Goal: Task Accomplishment & Management: Manage account settings

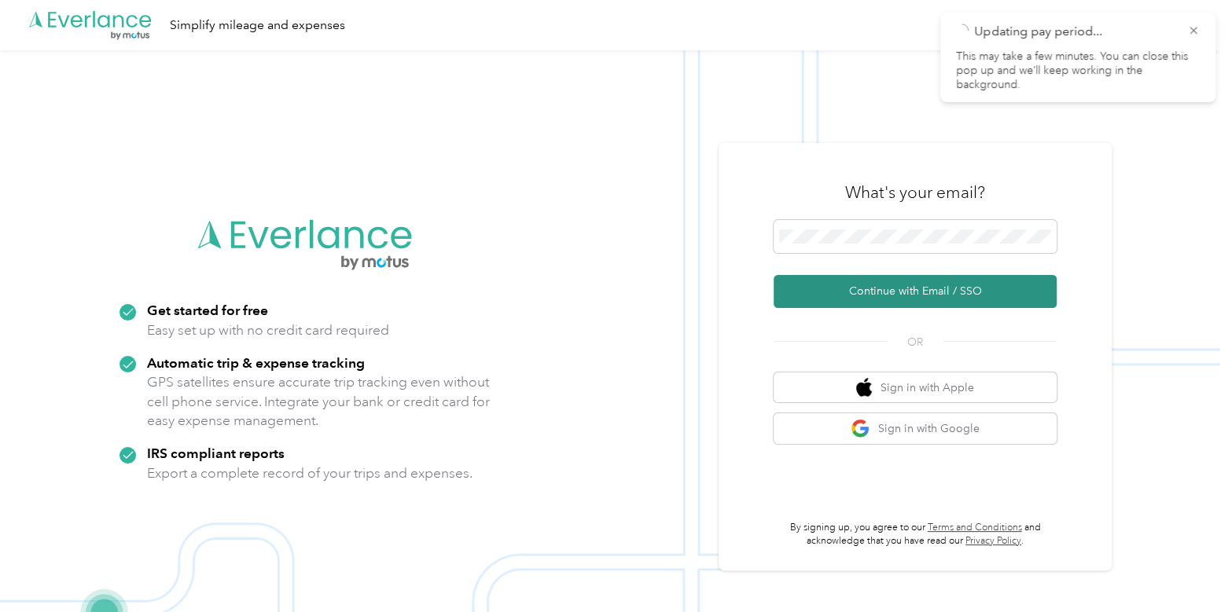
click at [882, 277] on button "Continue with Email / SSO" at bounding box center [915, 291] width 283 height 33
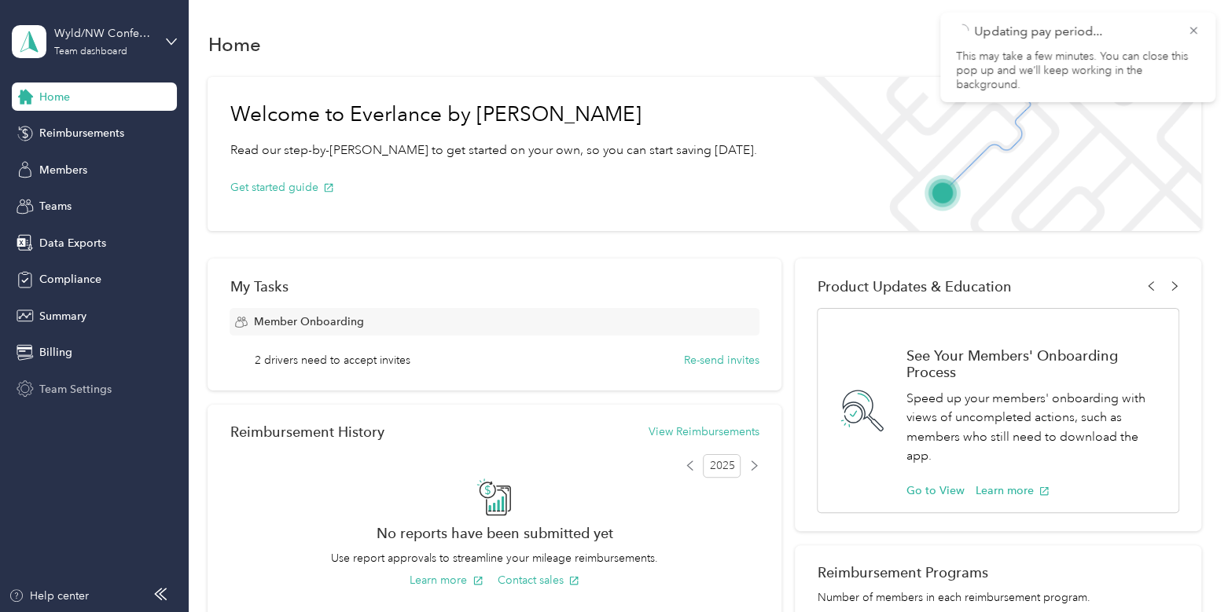
click at [94, 387] on span "Team Settings" at bounding box center [75, 389] width 72 height 17
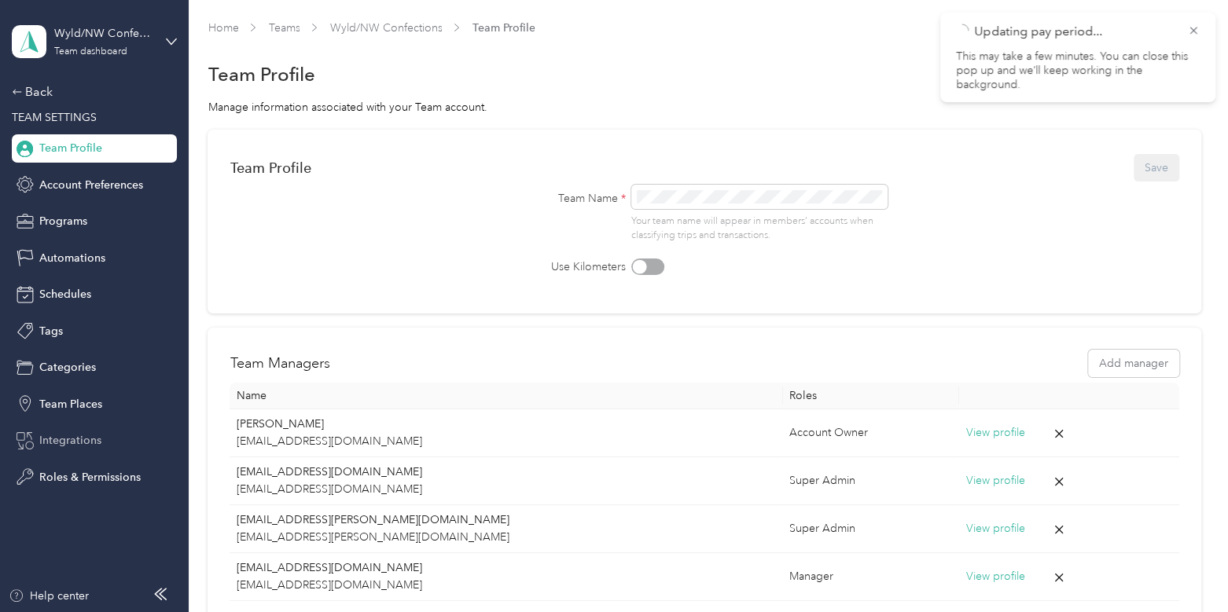
click at [63, 439] on span "Integrations" at bounding box center [70, 440] width 62 height 17
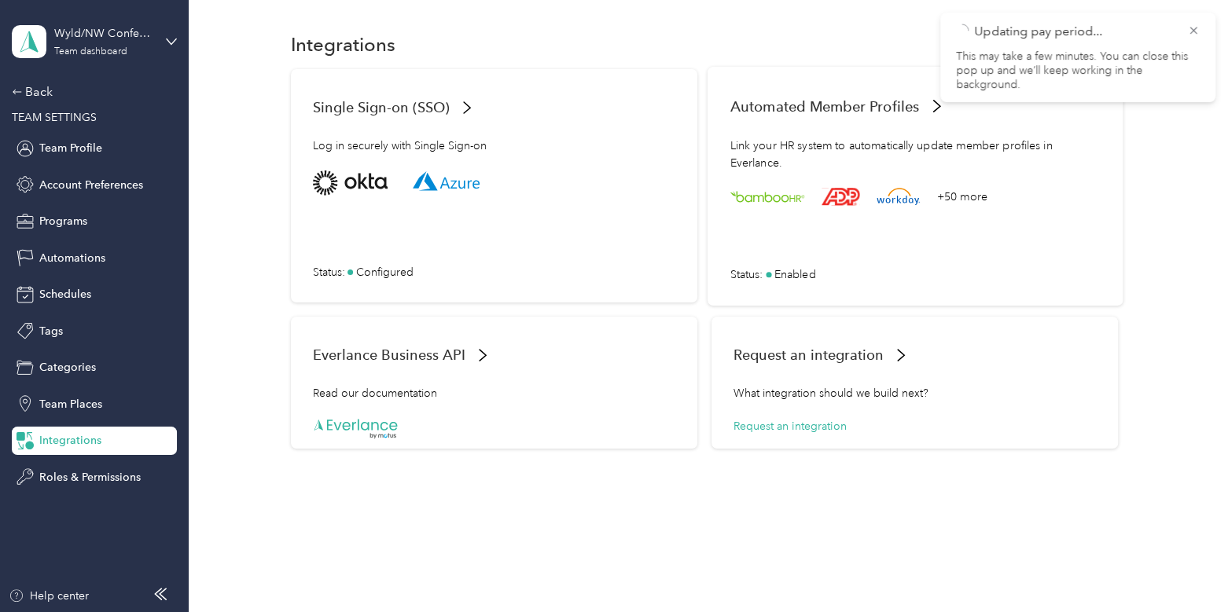
click at [862, 238] on div "+50 more Status : Enabled" at bounding box center [915, 227] width 370 height 112
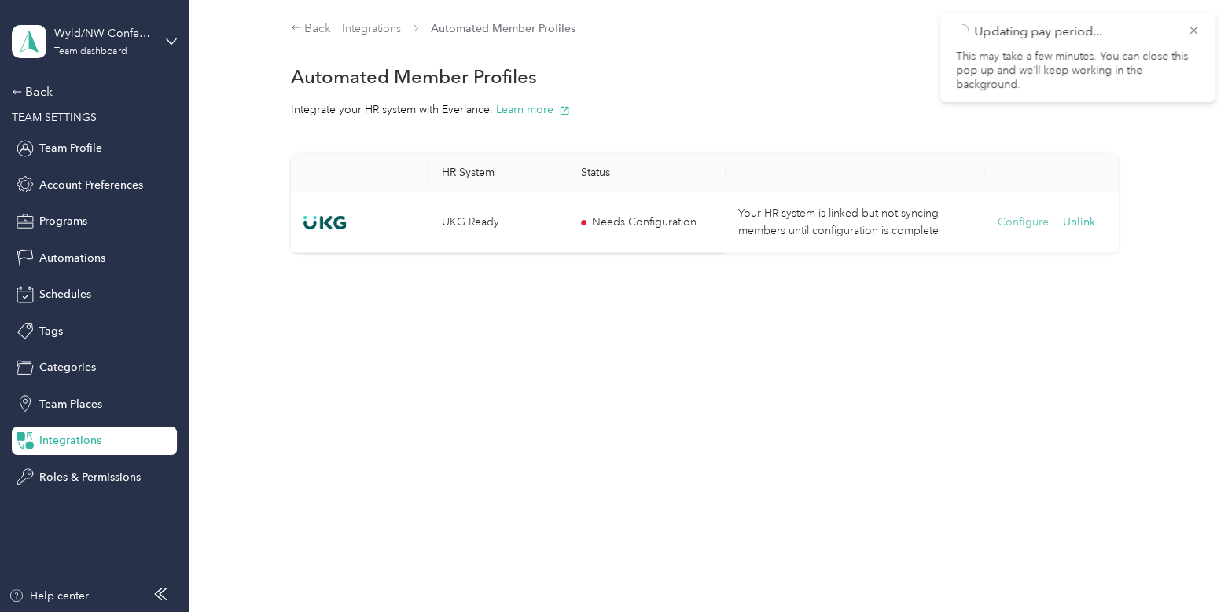
click at [1020, 230] on button "Configure" at bounding box center [1023, 222] width 51 height 17
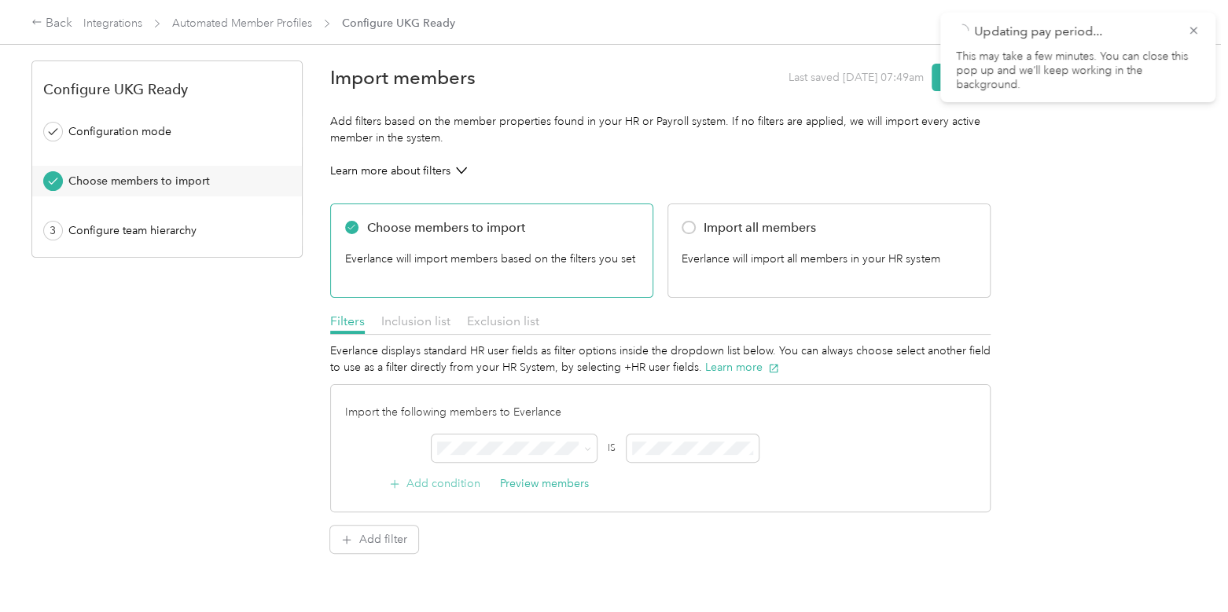
click at [456, 483] on button "Add condition" at bounding box center [435, 484] width 92 height 17
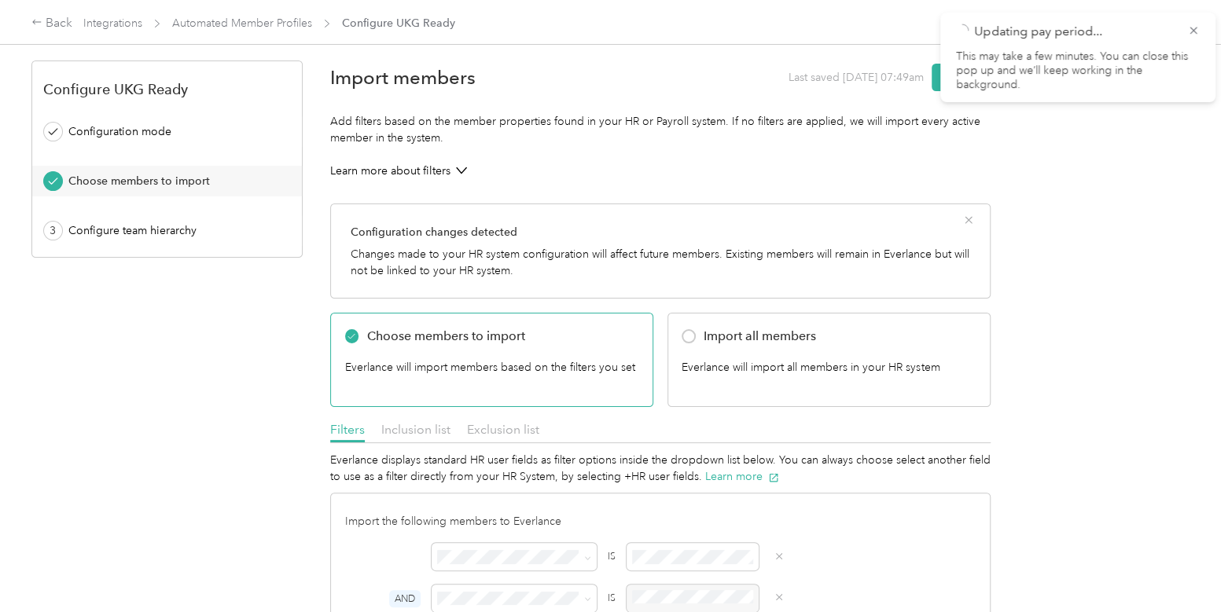
scroll to position [193, 0]
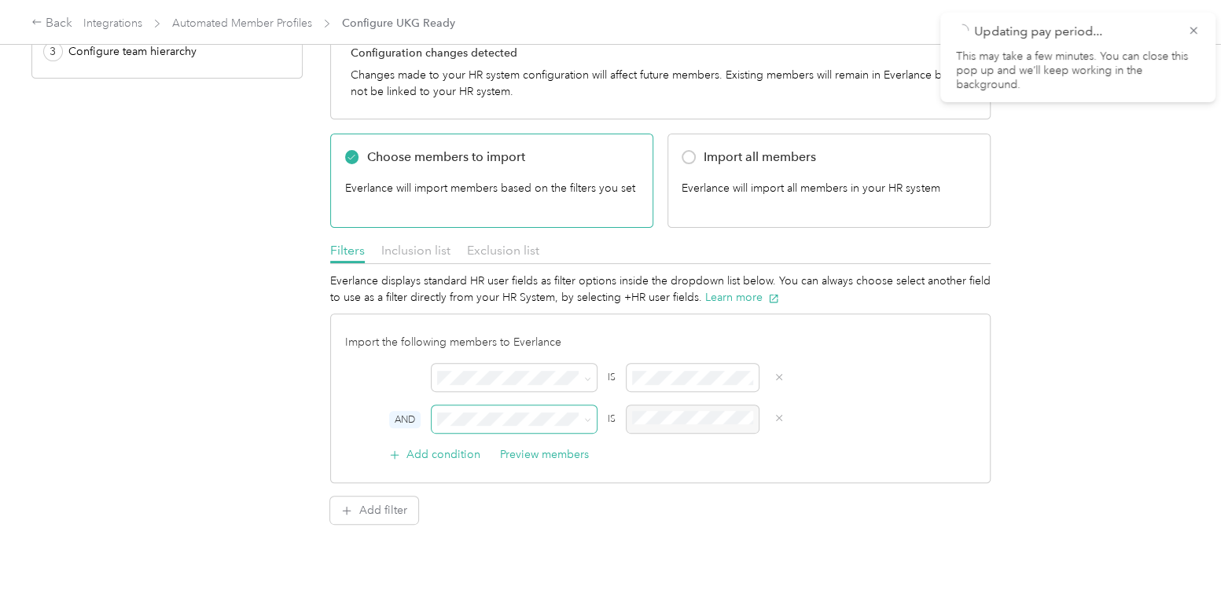
click at [519, 413] on span at bounding box center [514, 420] width 165 height 28
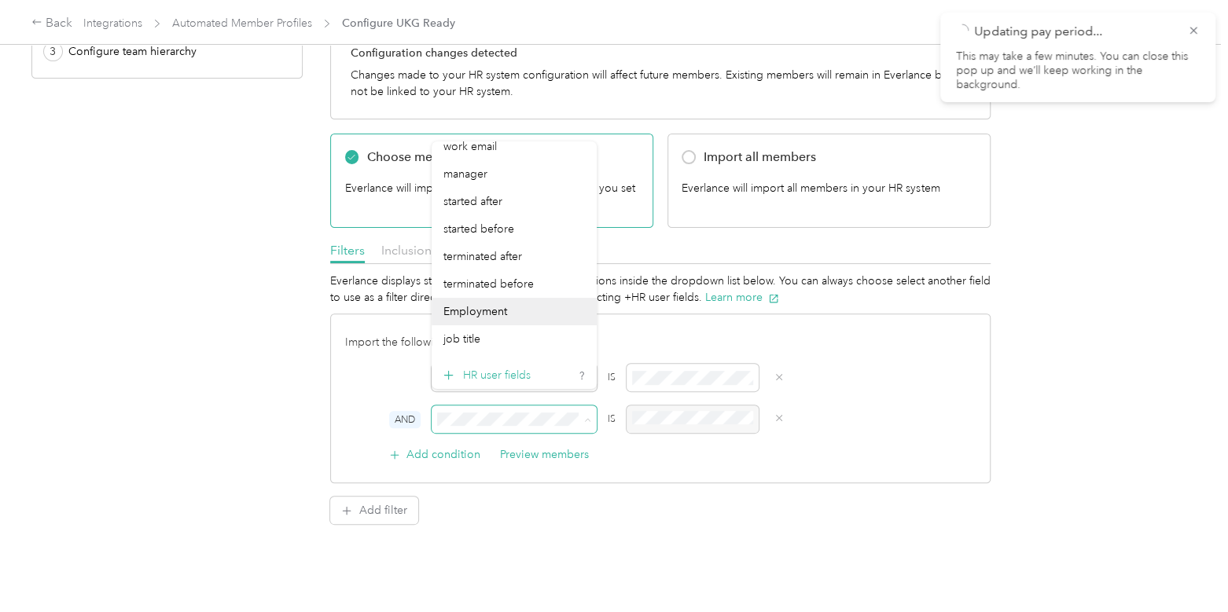
scroll to position [0, 0]
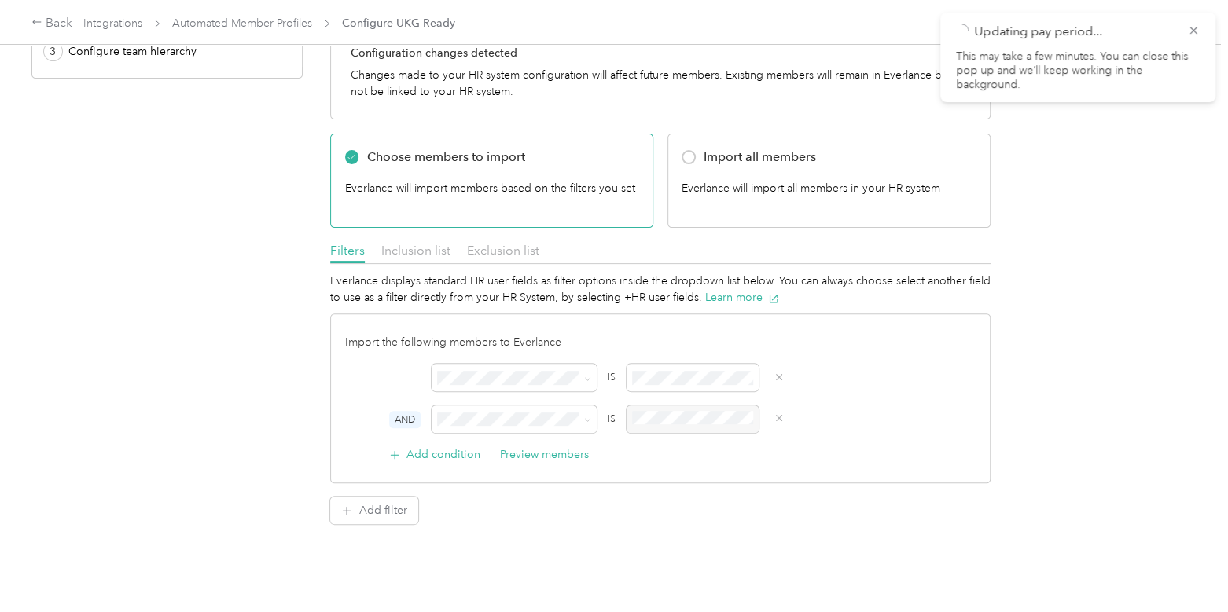
click at [492, 481] on div "Everlance displays standard HR user fields as filter options inside the dropdow…" at bounding box center [660, 399] width 660 height 252
click at [373, 498] on button "Add filter" at bounding box center [374, 511] width 88 height 28
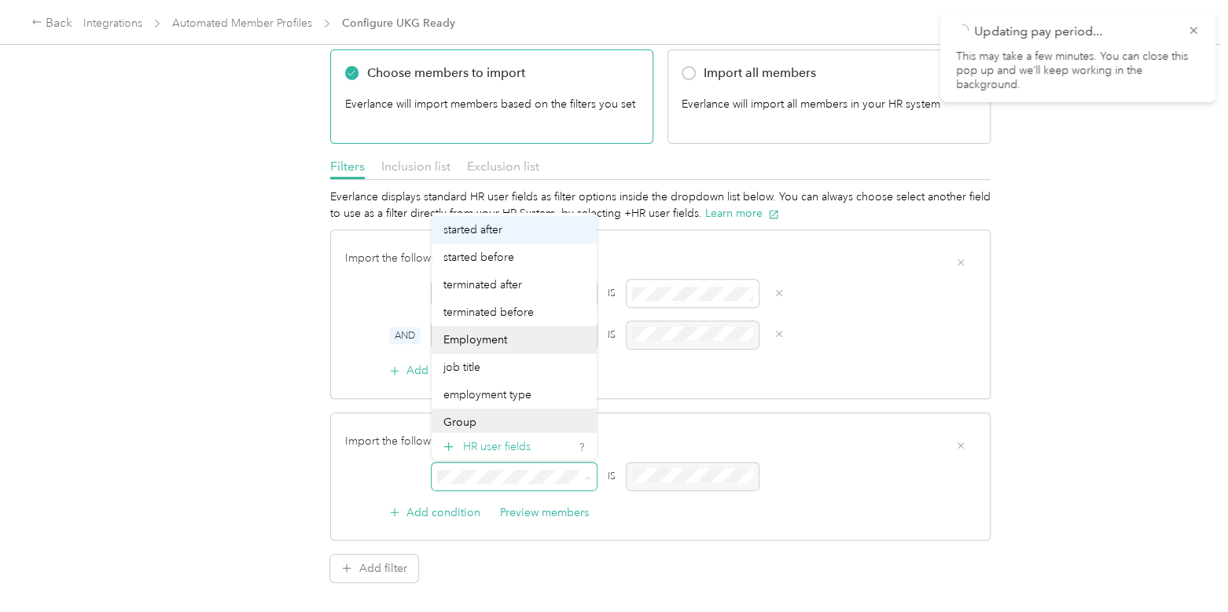
scroll to position [108, 0]
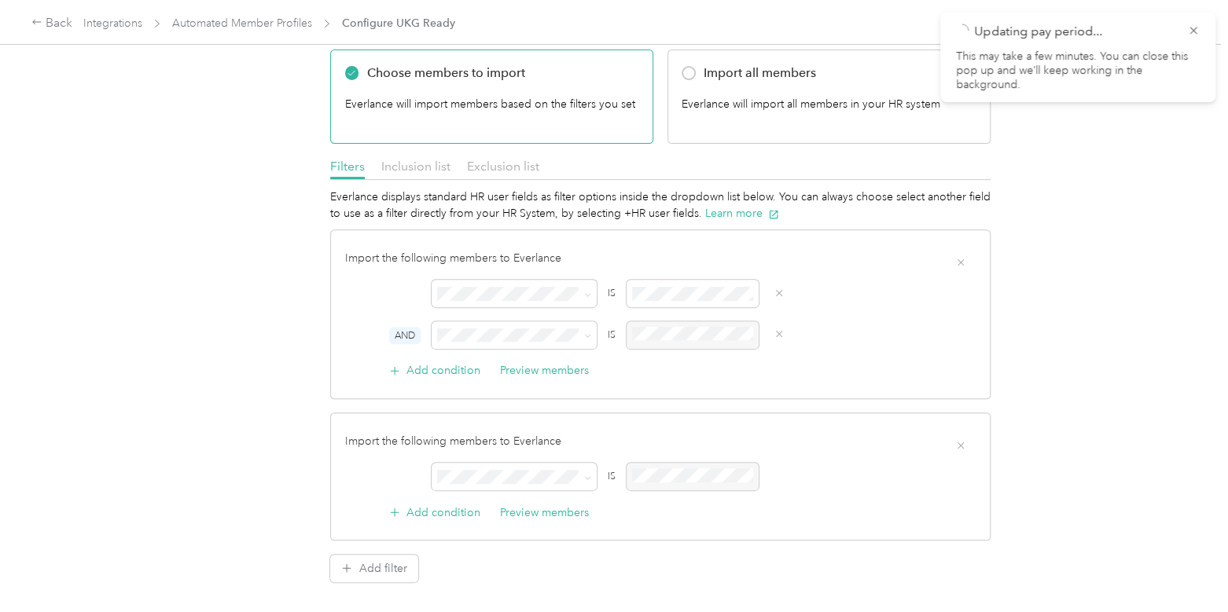
click at [517, 339] on div "job title" at bounding box center [514, 337] width 143 height 17
click at [668, 465] on span at bounding box center [693, 477] width 132 height 28
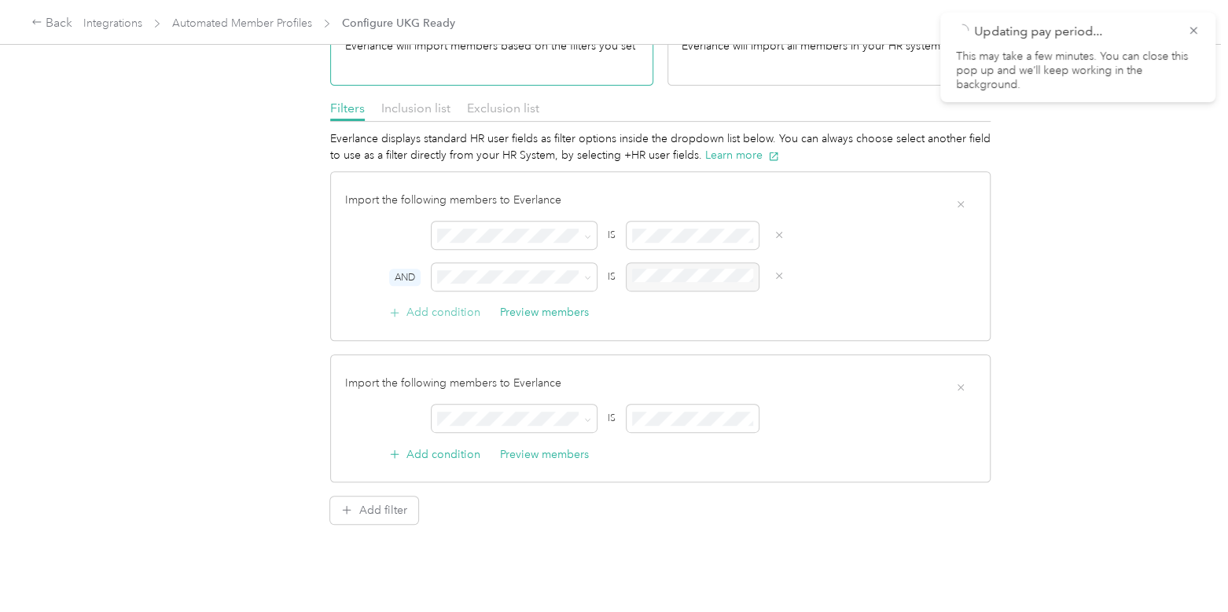
scroll to position [0, 0]
click at [454, 304] on button "Add condition" at bounding box center [435, 312] width 92 height 17
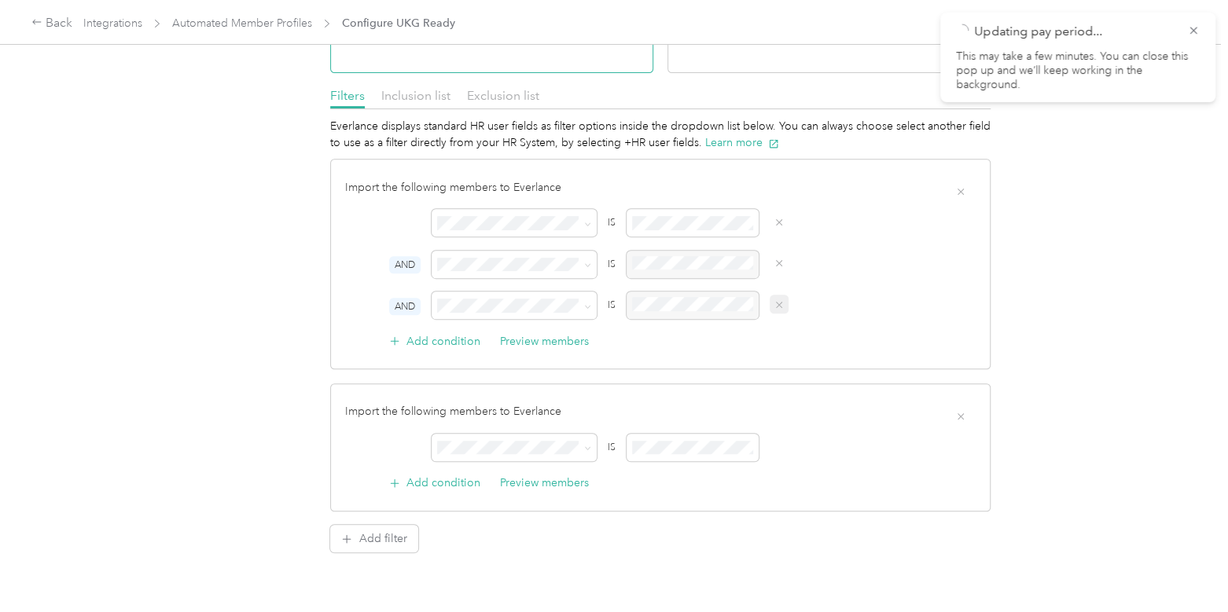
click at [783, 295] on button "button" at bounding box center [780, 305] width 20 height 20
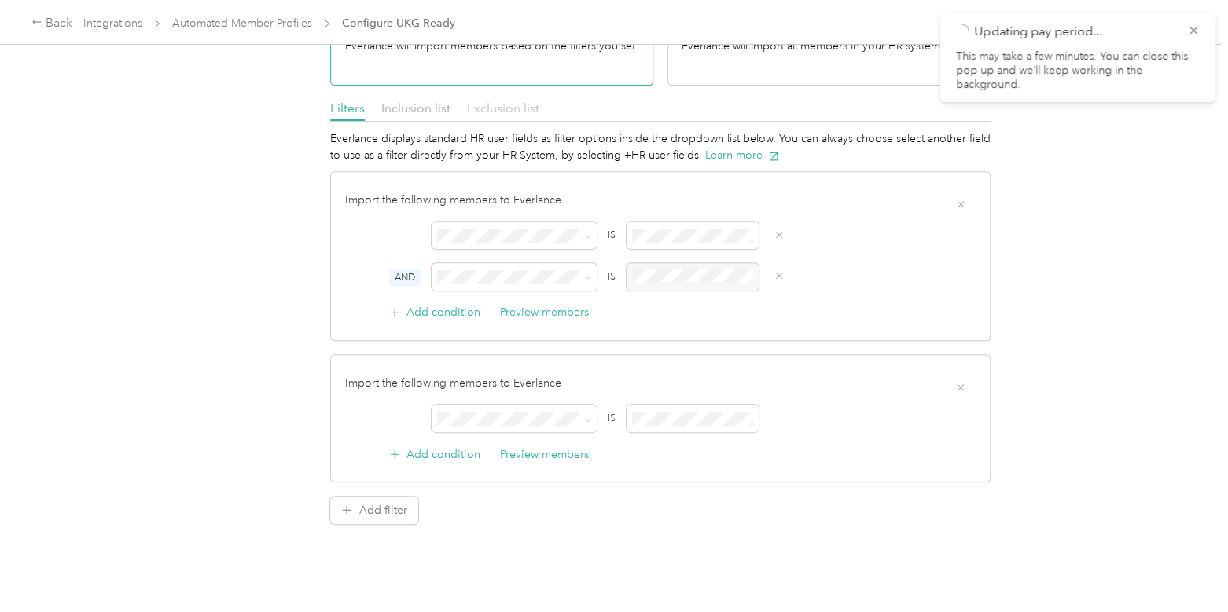
click at [511, 102] on span "Exclusion list" at bounding box center [503, 108] width 72 height 15
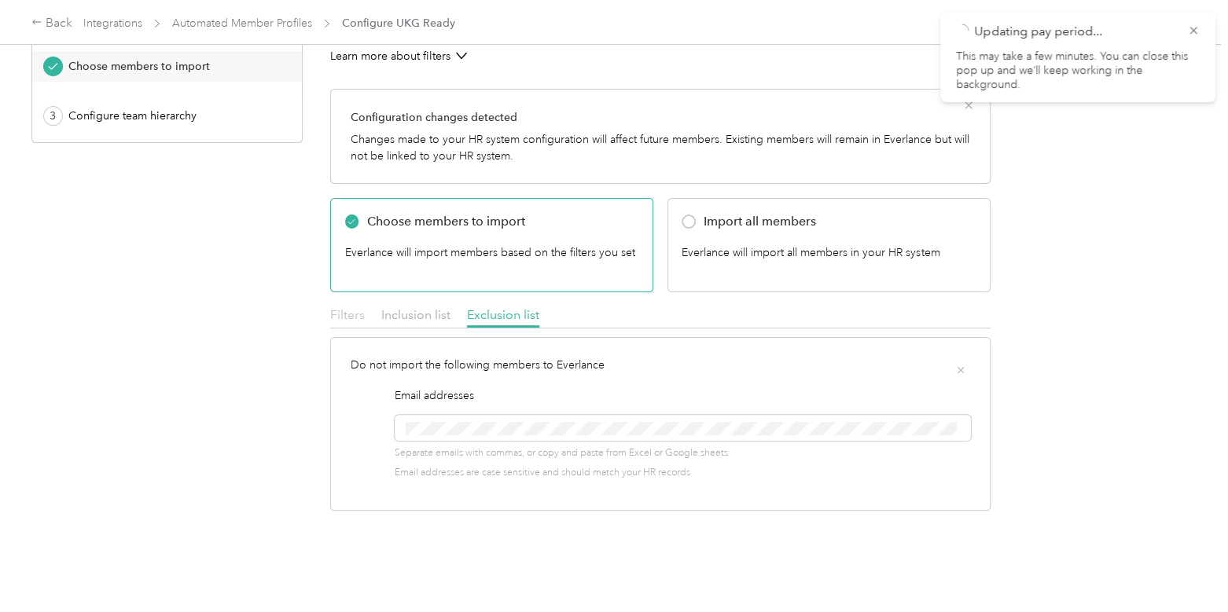
click at [344, 307] on span "Filters" at bounding box center [347, 314] width 35 height 15
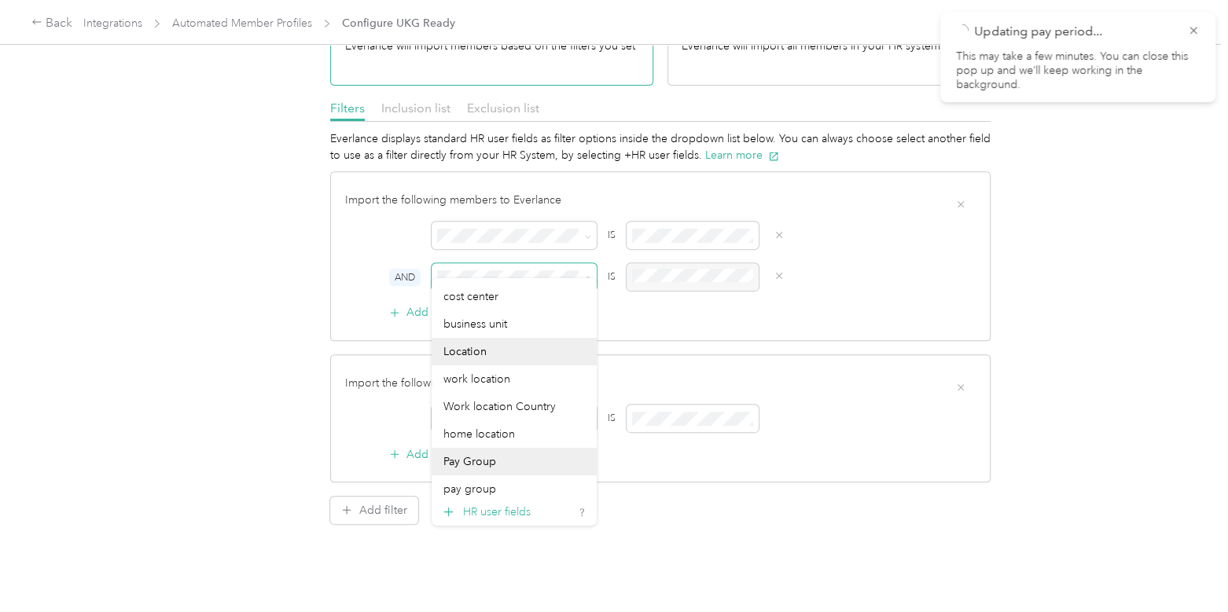
scroll to position [384, 0]
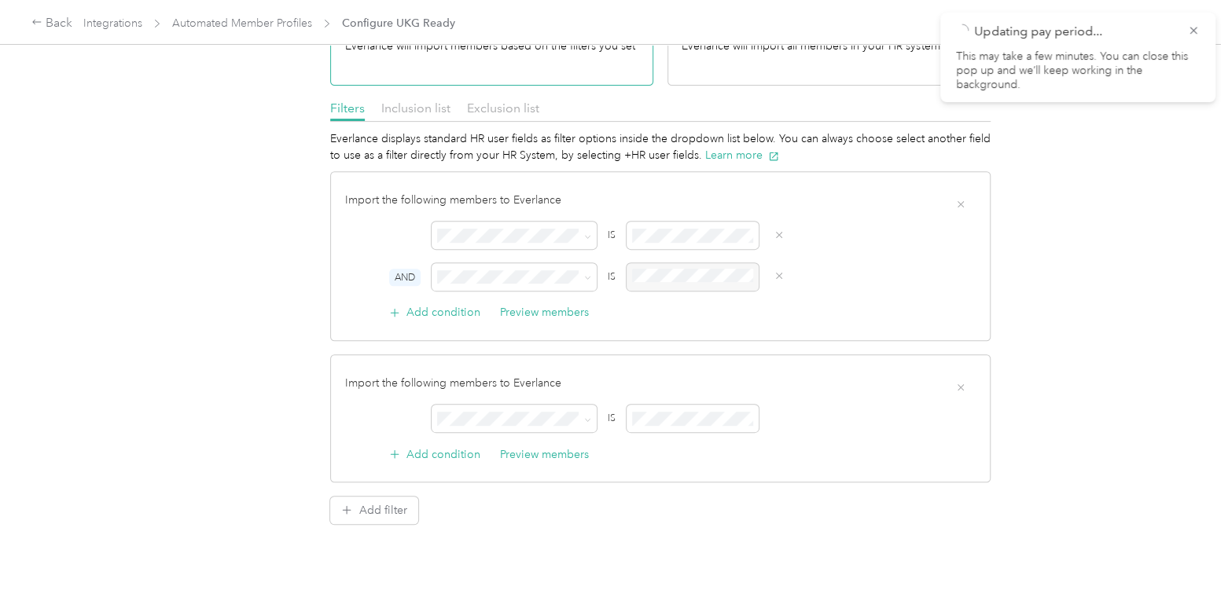
click at [475, 517] on div "HR user fields" at bounding box center [514, 512] width 165 height 28
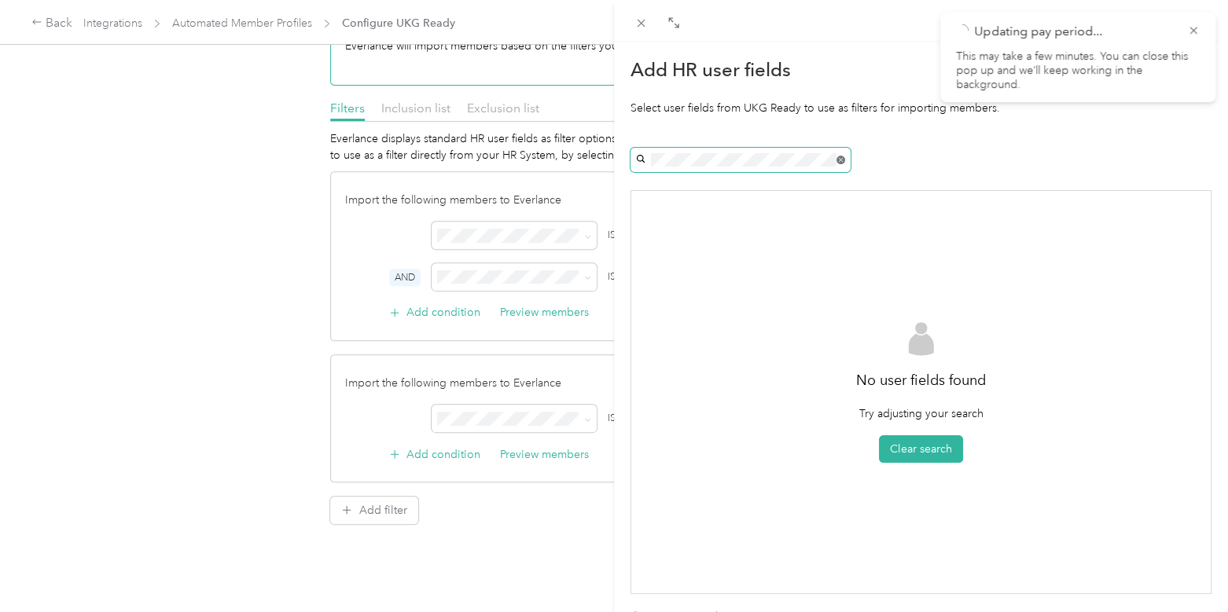
click at [841, 163] on span at bounding box center [840, 160] width 9 height 9
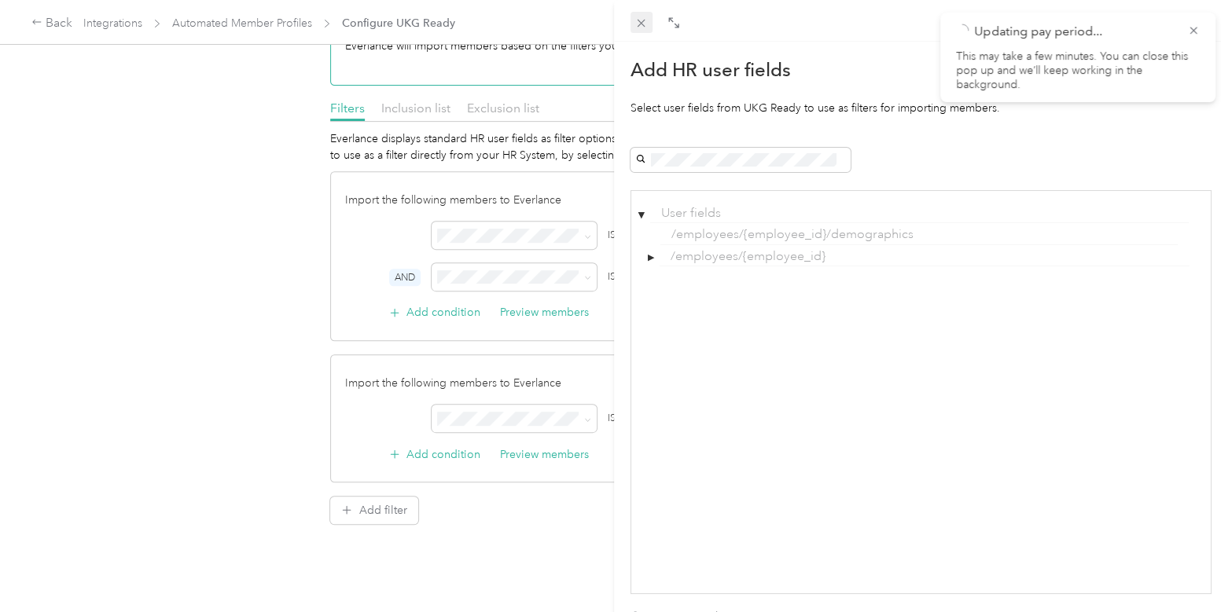
click at [631, 23] on span at bounding box center [642, 23] width 22 height 22
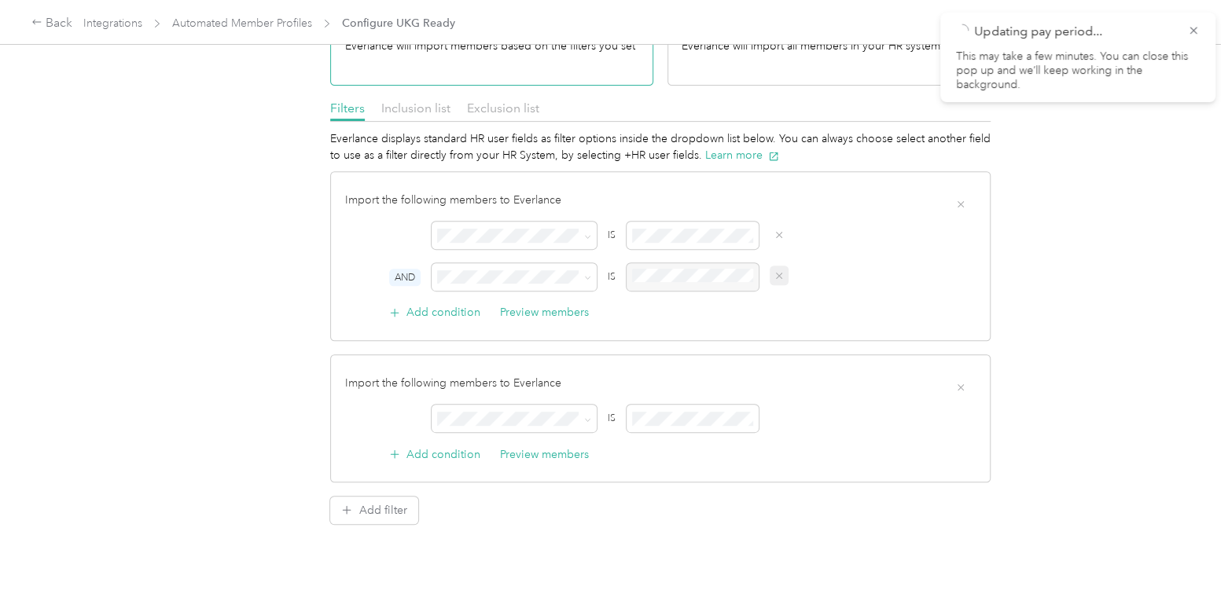
click at [778, 273] on icon "button" at bounding box center [779, 276] width 6 height 6
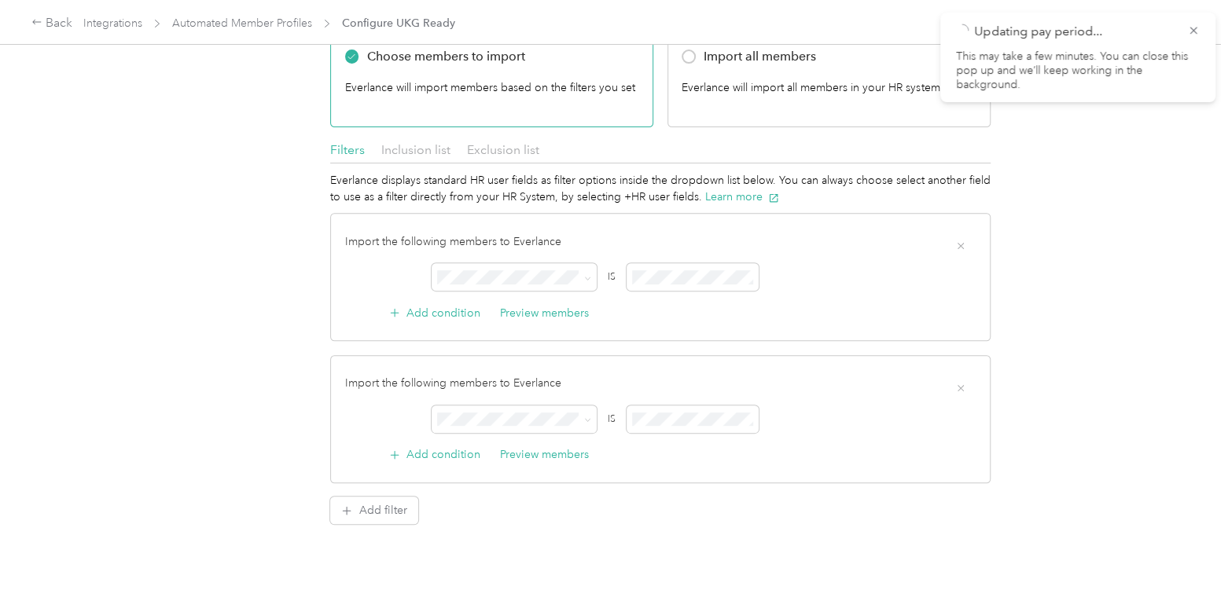
scroll to position [293, 0]
click at [443, 305] on button "Add condition" at bounding box center [435, 313] width 92 height 17
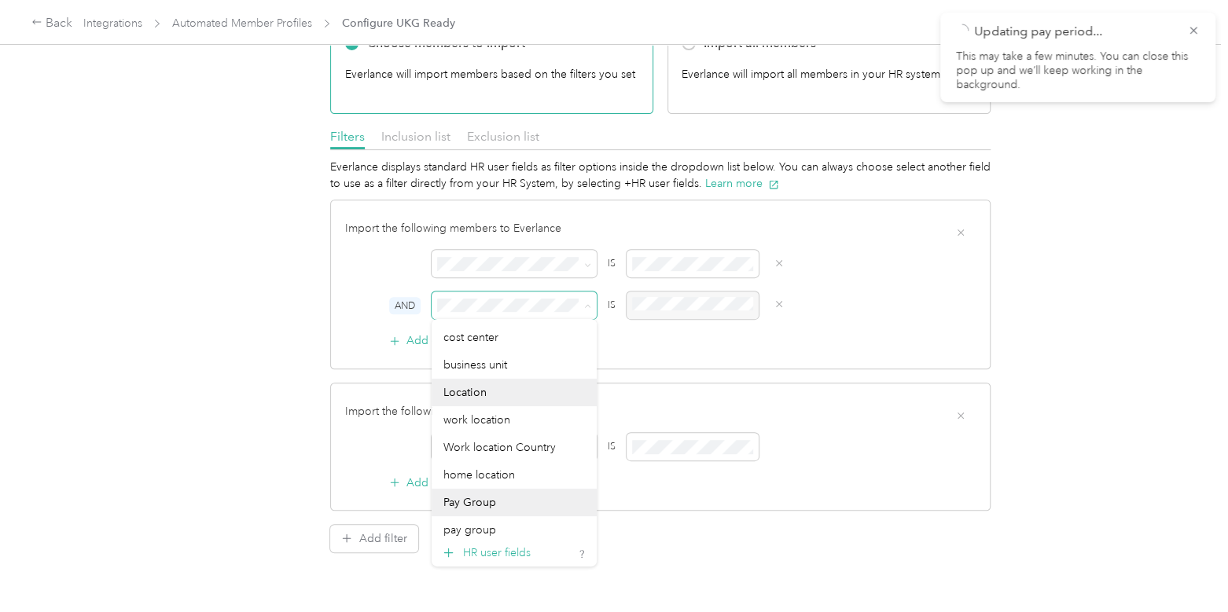
scroll to position [384, 0]
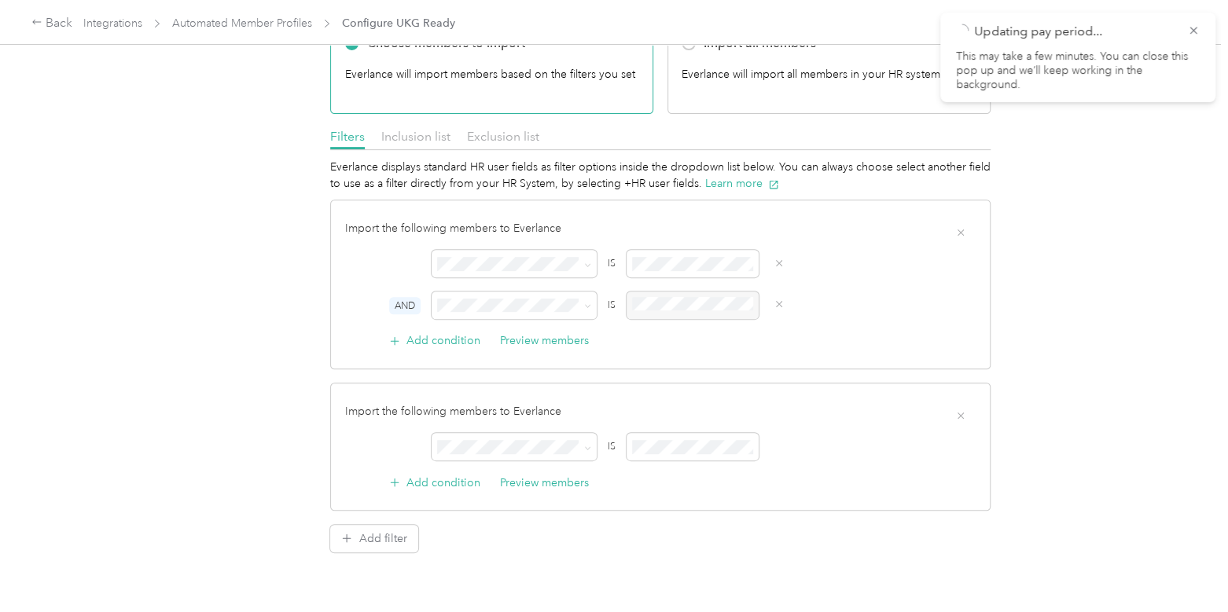
click at [633, 547] on div "Everlance displays standard HR user fields as filter options inside the dropdow…" at bounding box center [660, 356] width 660 height 394
click at [113, 27] on link "Integrations" at bounding box center [112, 23] width 59 height 13
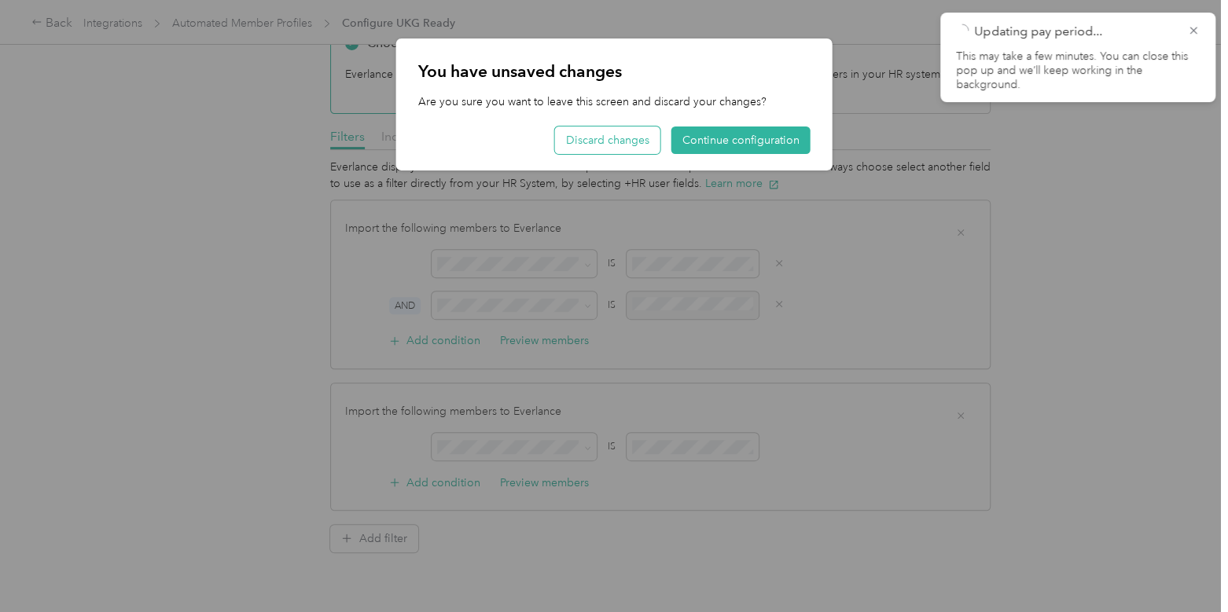
click at [633, 142] on button "Discard changes" at bounding box center [607, 141] width 105 height 28
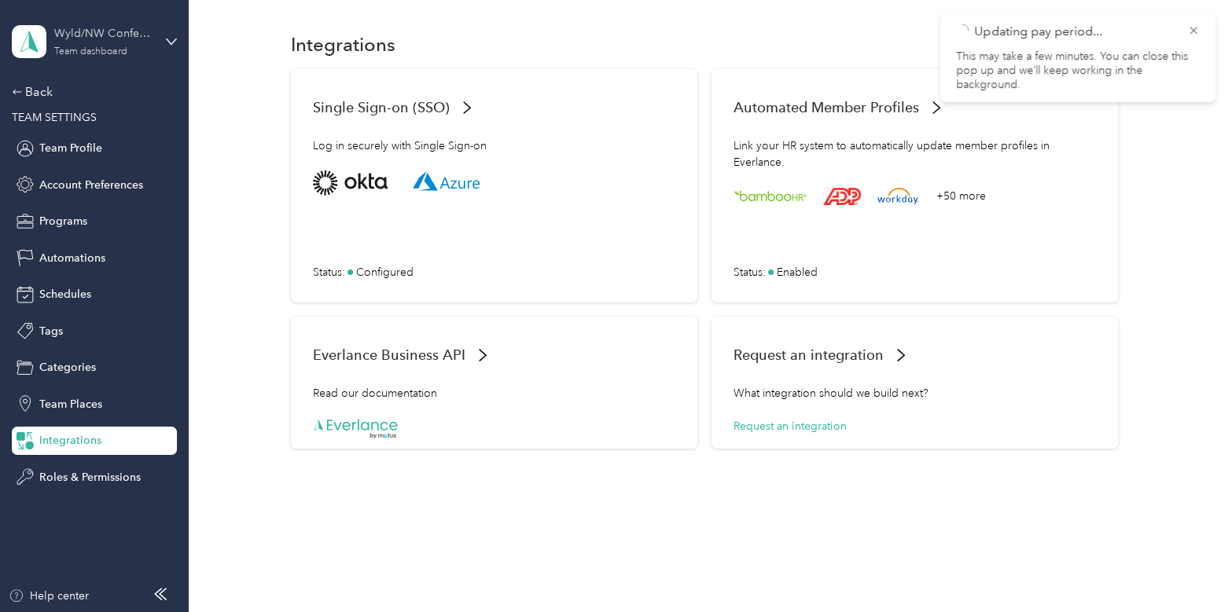
click at [81, 44] on div "Wyld/NW Confections Team dashboard" at bounding box center [103, 40] width 98 height 31
click at [78, 197] on div "Log out" at bounding box center [56, 201] width 61 height 17
